Goal: Task Accomplishment & Management: Use online tool/utility

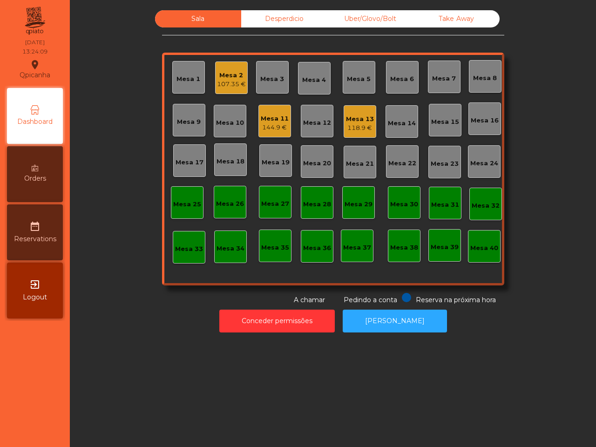
click at [459, 14] on div "Take Away" at bounding box center [456, 18] width 86 height 17
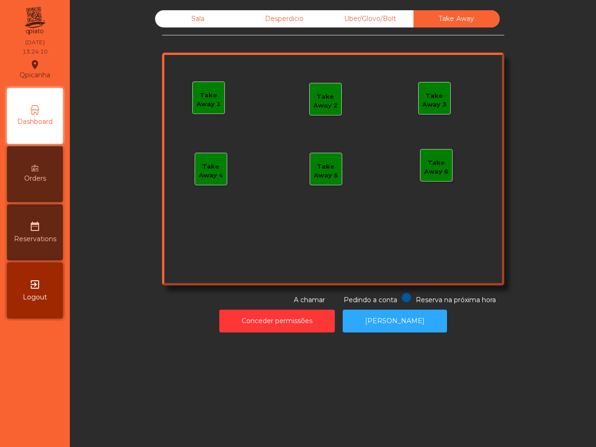
click at [205, 103] on div "Take Away 1" at bounding box center [209, 100] width 32 height 18
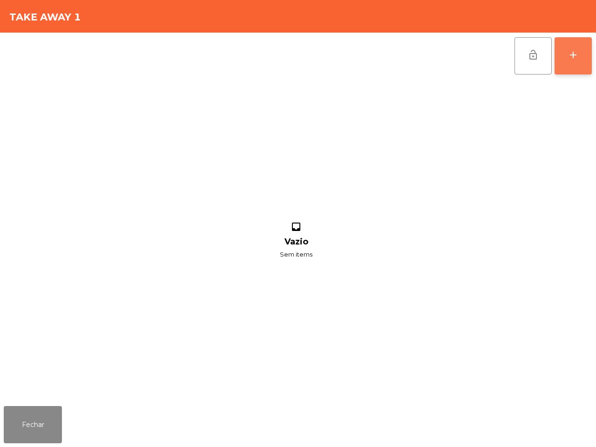
click at [565, 63] on button "add" at bounding box center [572, 55] width 37 height 37
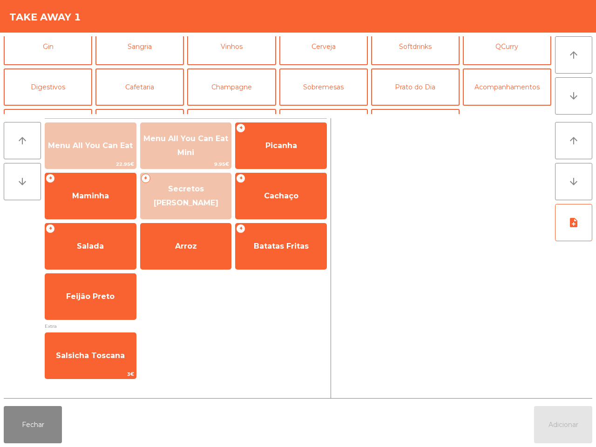
scroll to position [81, 0]
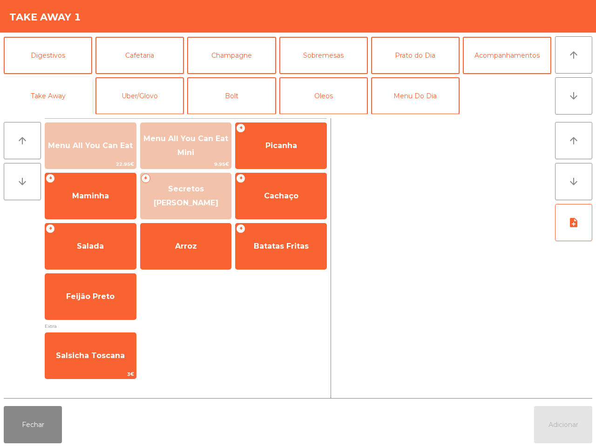
click at [51, 89] on button "Take Away" at bounding box center [48, 95] width 88 height 37
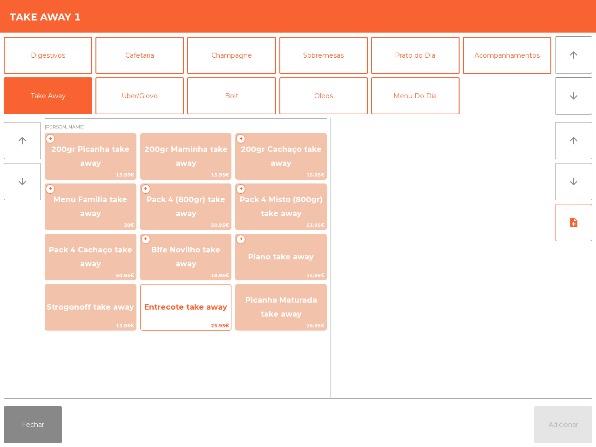
click at [209, 300] on span "Entrecote take away" at bounding box center [186, 307] width 91 height 25
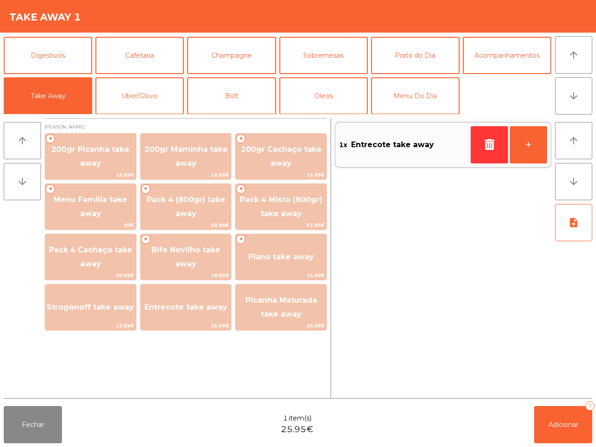
click at [417, 145] on span "Entrecote take away" at bounding box center [392, 145] width 83 height 14
click at [130, 87] on button "Uber/Glovo" at bounding box center [139, 95] width 88 height 37
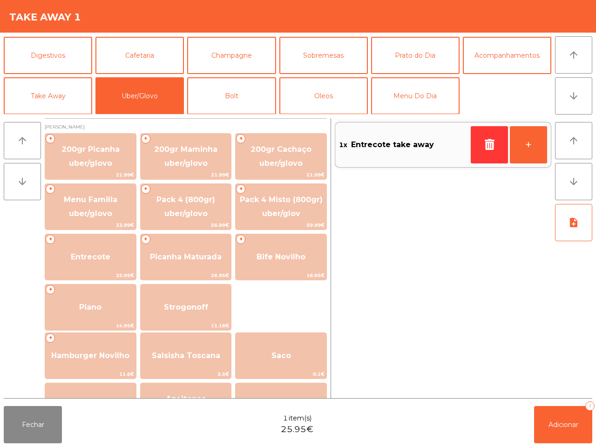
scroll to position [116, 0]
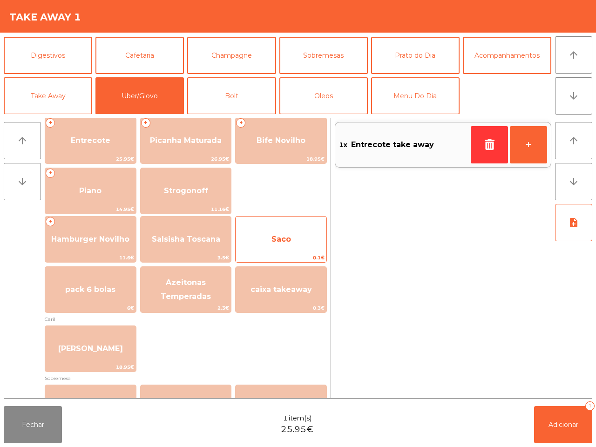
click at [283, 235] on span "Saco" at bounding box center [281, 239] width 20 height 9
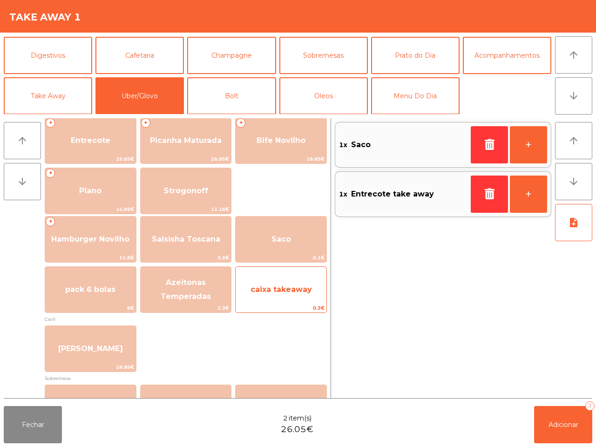
click at [278, 306] on span "0.3€" at bounding box center [281, 307] width 91 height 9
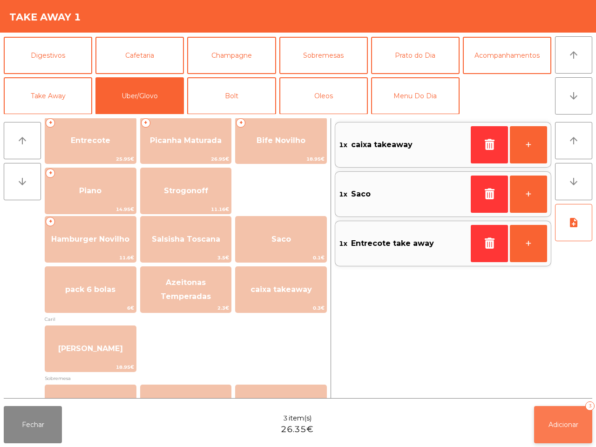
click at [554, 424] on span "Adicionar" at bounding box center [563, 424] width 30 height 8
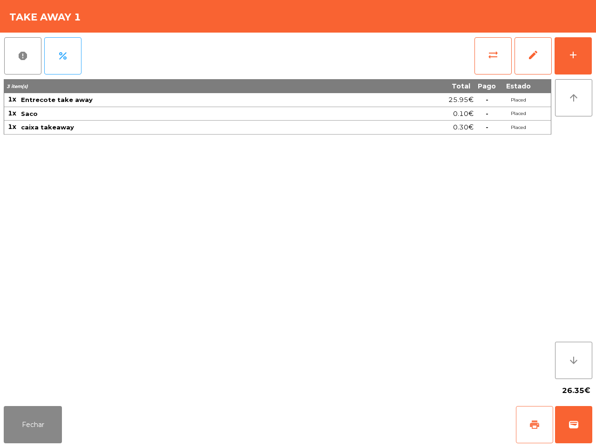
click at [533, 426] on span "print" at bounding box center [534, 424] width 11 height 11
click at [479, 42] on button "sync_alt" at bounding box center [492, 55] width 37 height 37
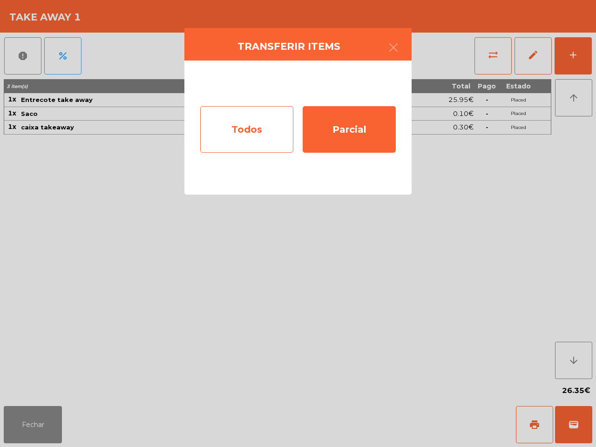
click at [257, 115] on div "Todos" at bounding box center [246, 129] width 93 height 47
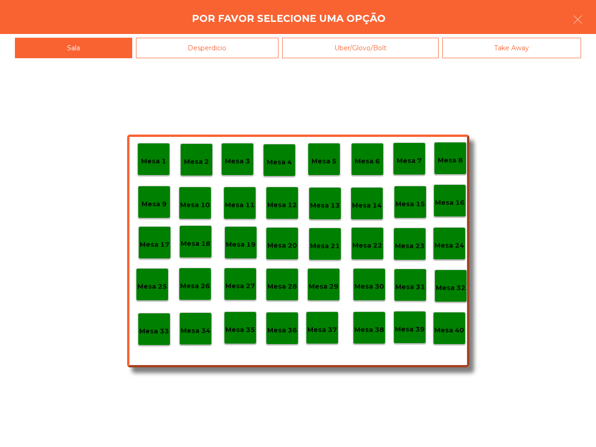
click at [450, 336] on div "Mesa 40" at bounding box center [449, 328] width 33 height 33
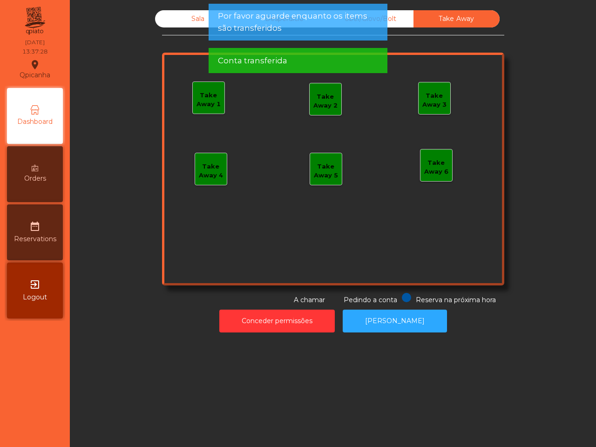
click at [192, 13] on div "Sala" at bounding box center [198, 18] width 86 height 17
